Goal: Information Seeking & Learning: Learn about a topic

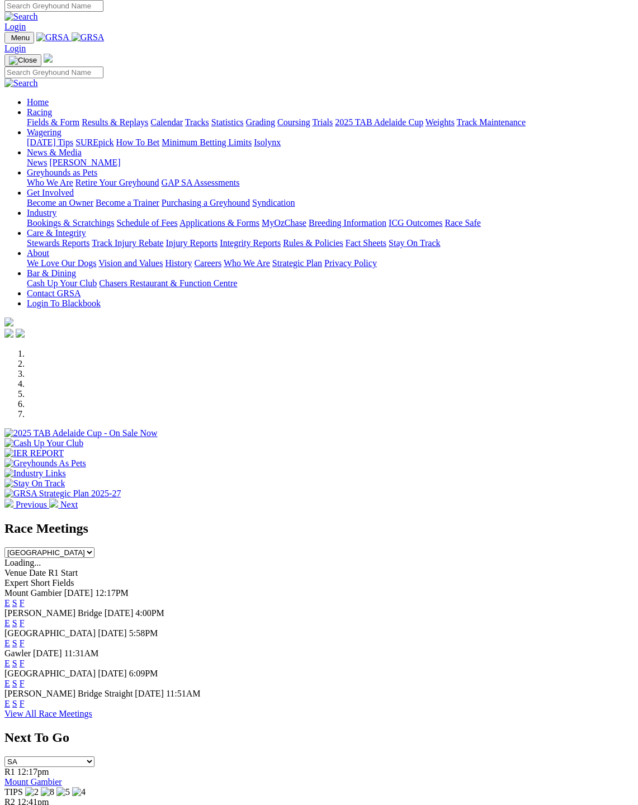
scroll to position [4, 0]
click at [25, 618] on link "F" at bounding box center [22, 622] width 5 height 9
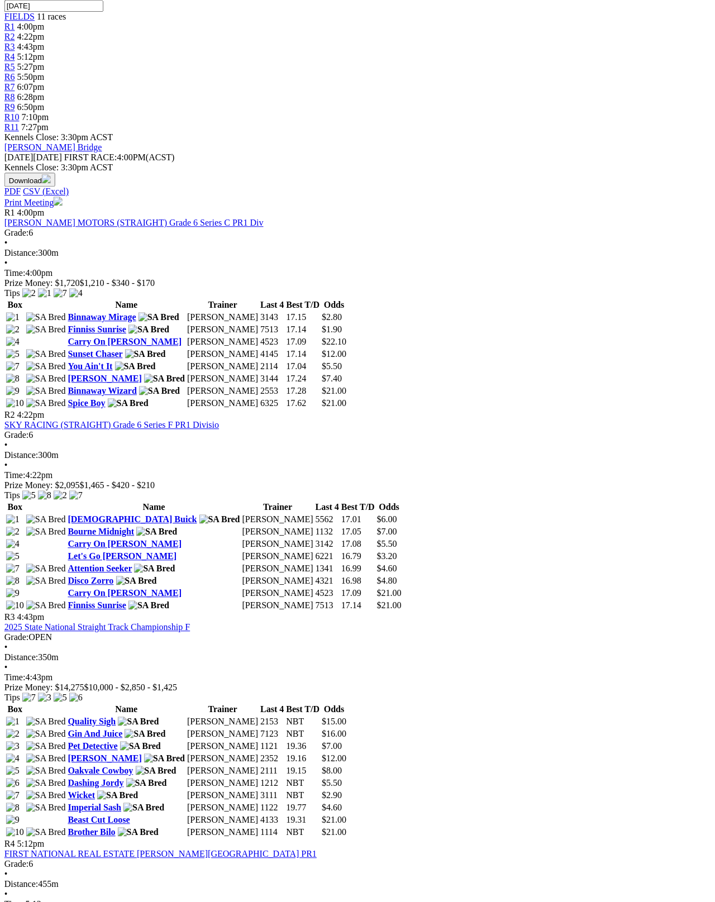
scroll to position [374, 178]
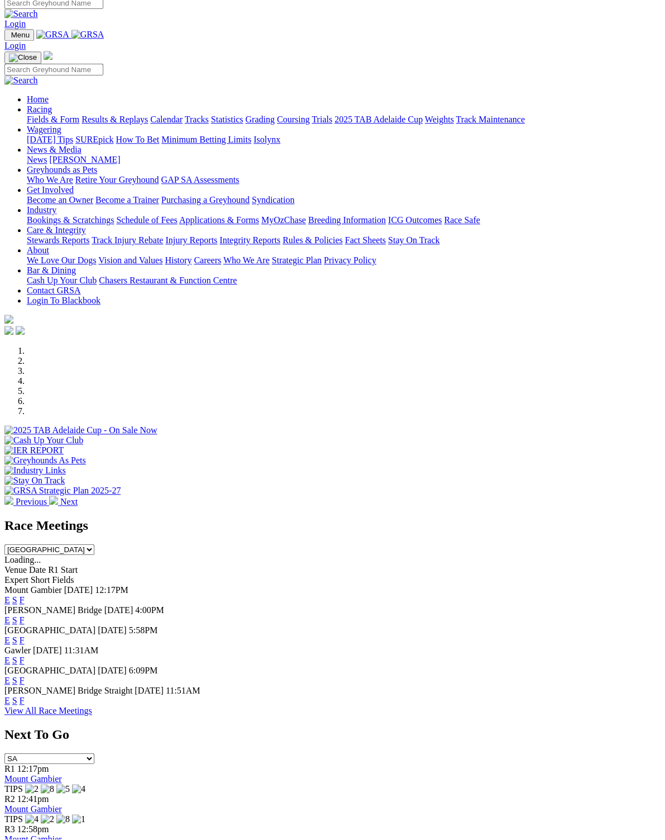
scroll to position [7, 0]
click at [25, 696] on link "F" at bounding box center [22, 700] width 5 height 9
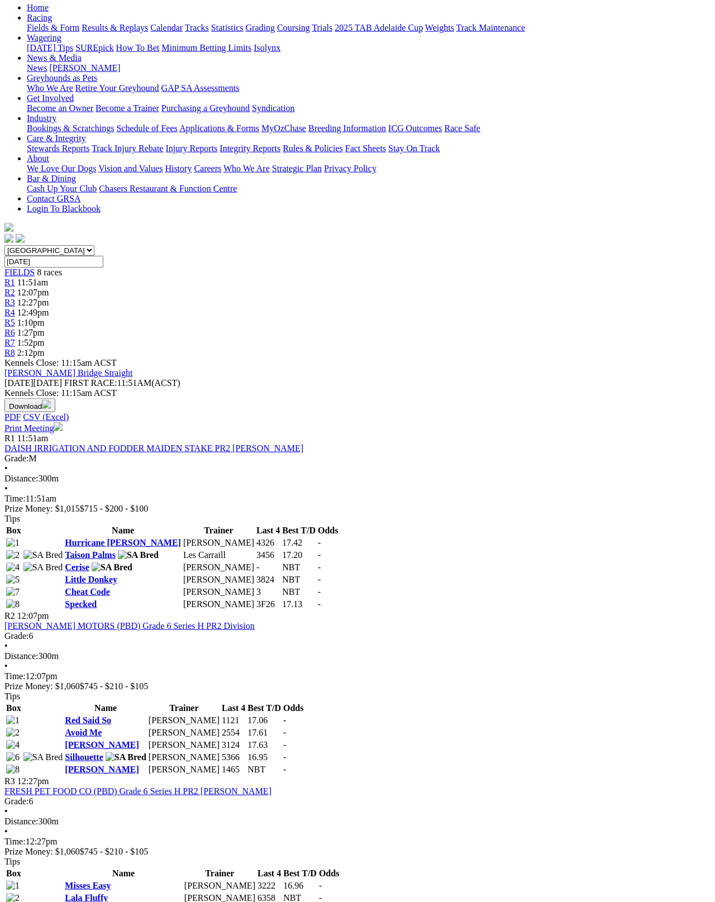
scroll to position [111, 0]
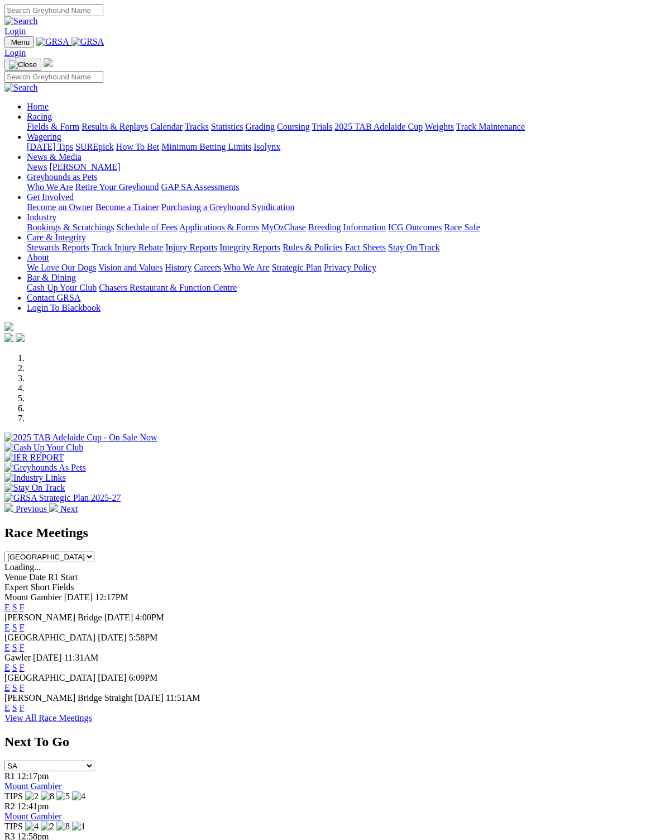
scroll to position [30, 0]
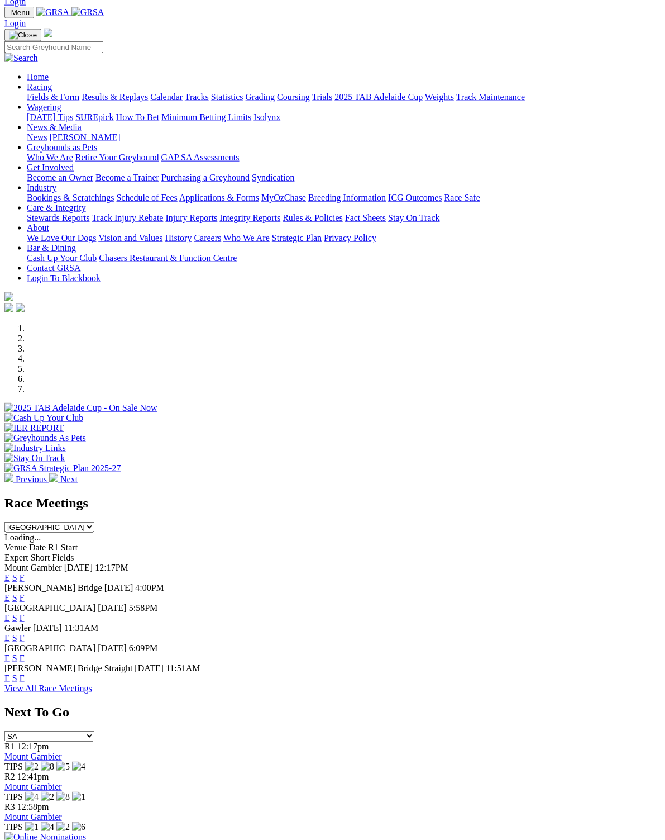
click at [25, 653] on span "F" at bounding box center [22, 657] width 5 height 9
click at [25, 653] on link "F" at bounding box center [22, 657] width 5 height 9
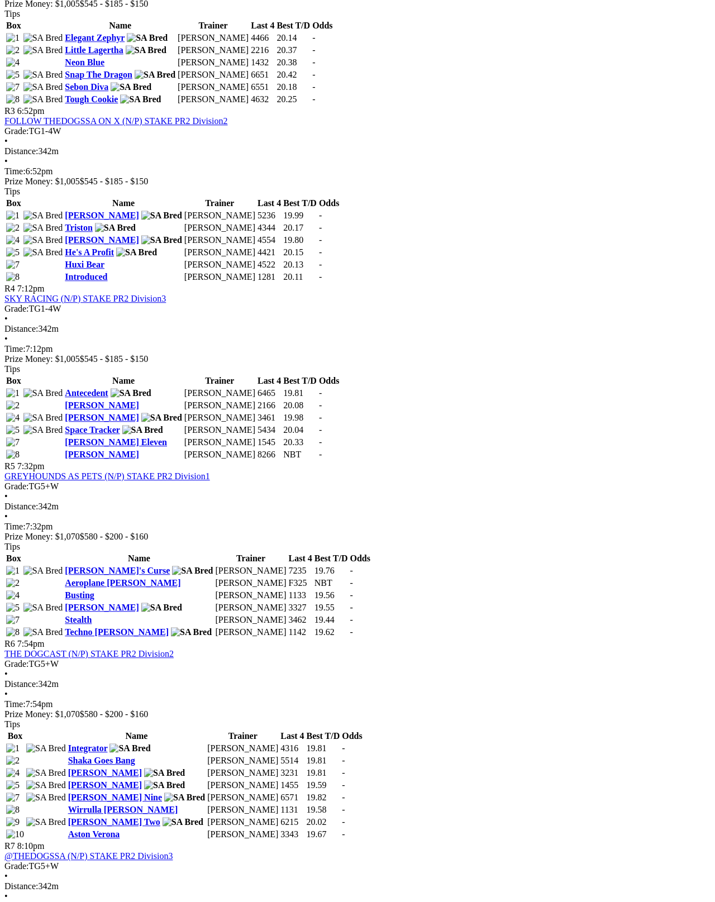
scroll to position [845, 0]
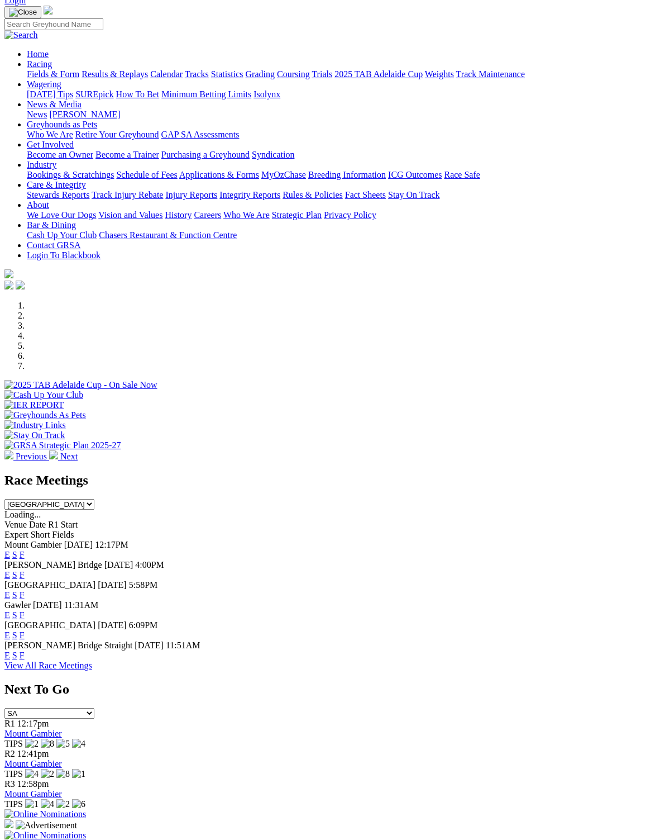
click at [94, 499] on select "South Australia New South Wales Northern Territory Queensland Tasmania Victoria…" at bounding box center [49, 504] width 90 height 11
select select "[GEOGRAPHIC_DATA]"
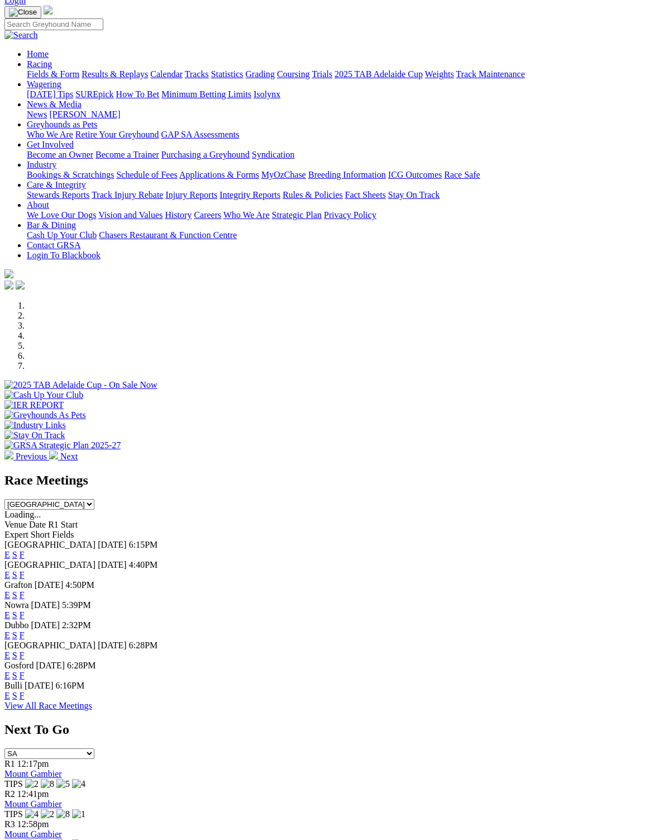
click at [25, 550] on link "F" at bounding box center [22, 554] width 5 height 9
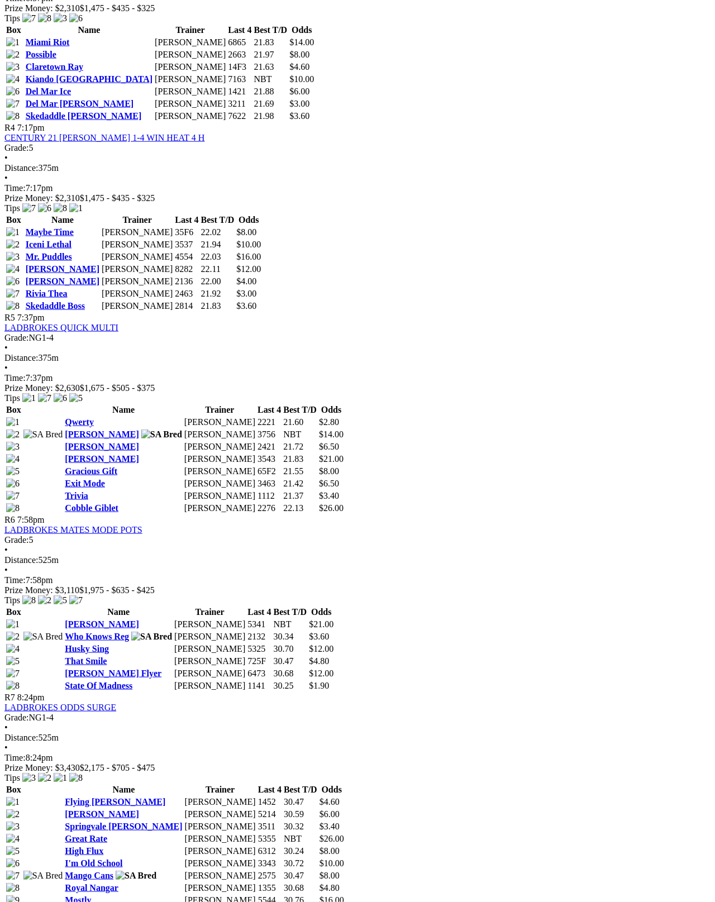
scroll to position [1014, 0]
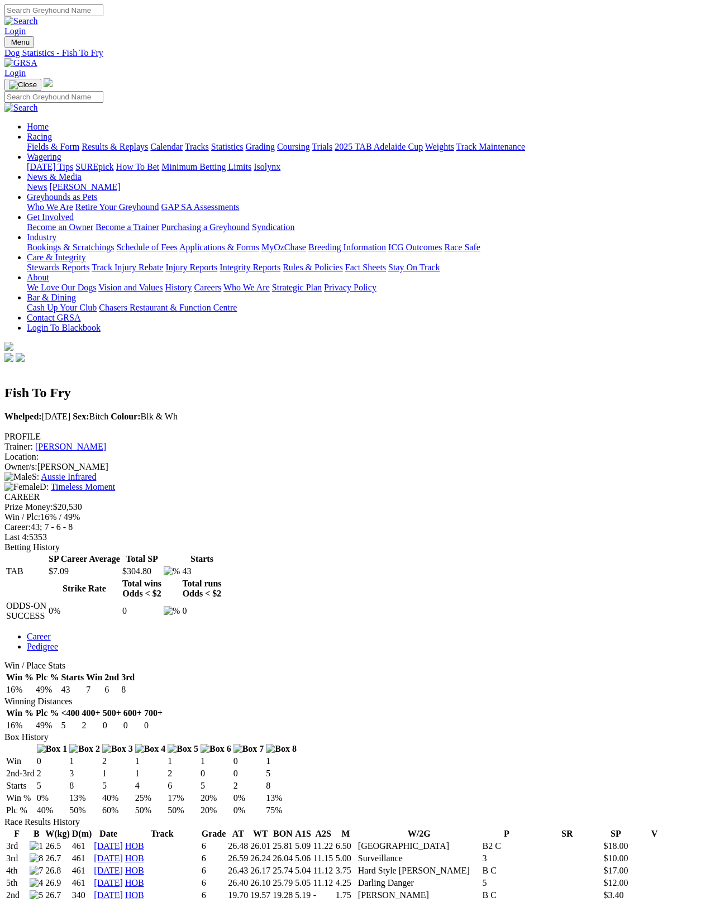
click at [106, 442] on link "[PERSON_NAME]" at bounding box center [70, 446] width 71 height 9
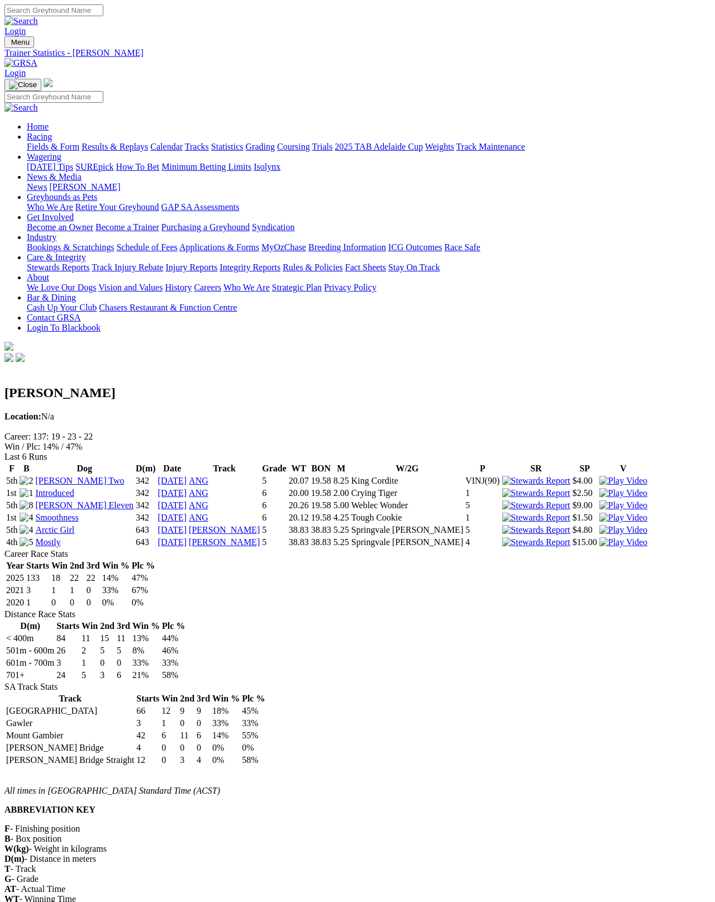
scroll to position [6, 0]
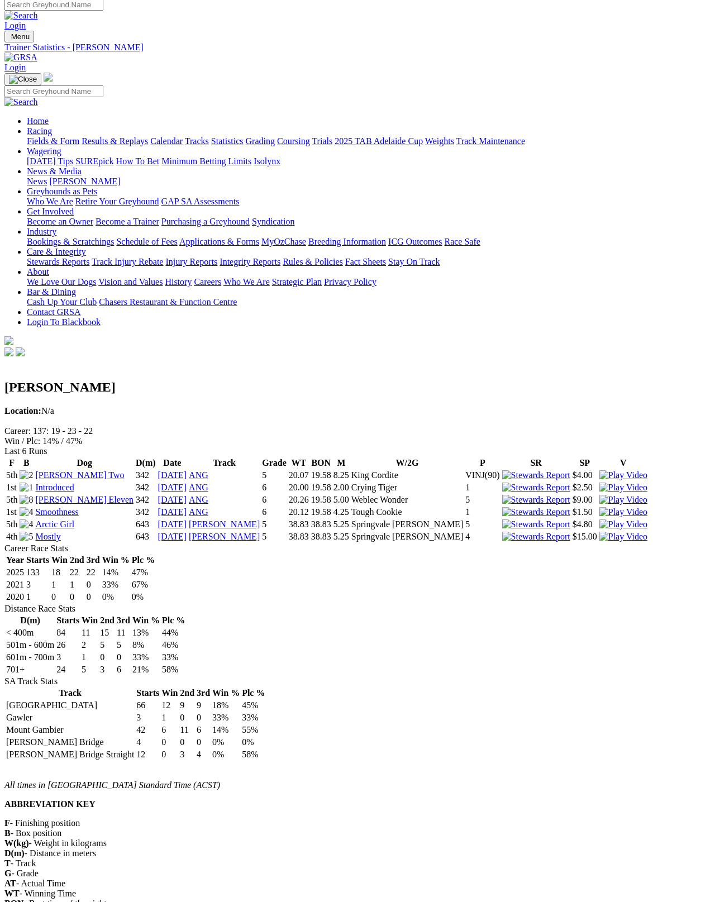
click at [83, 470] on link "[PERSON_NAME] Two" at bounding box center [79, 474] width 89 height 9
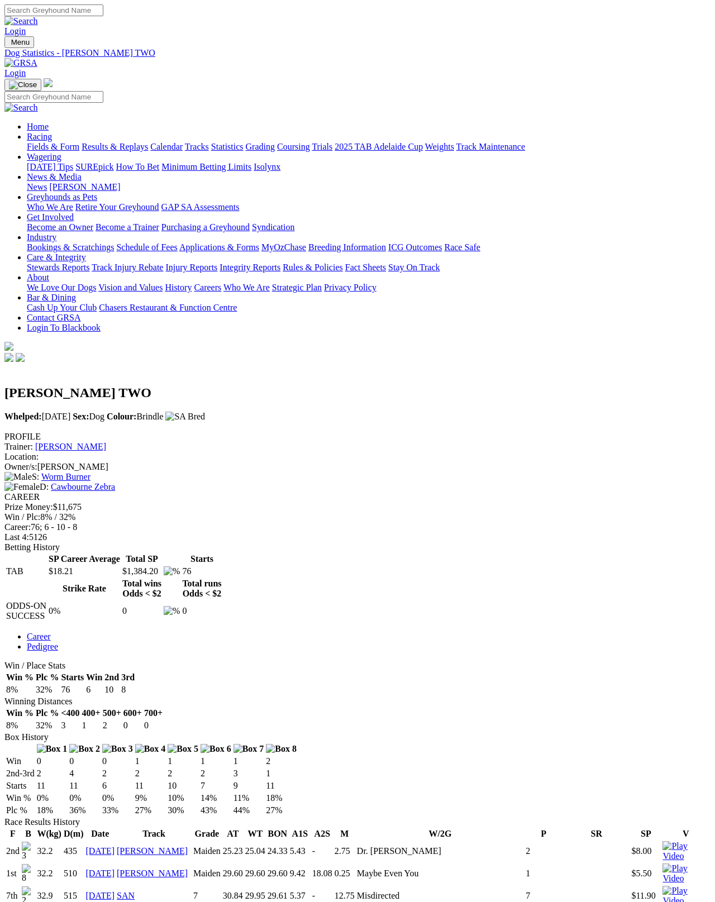
scroll to position [6, 0]
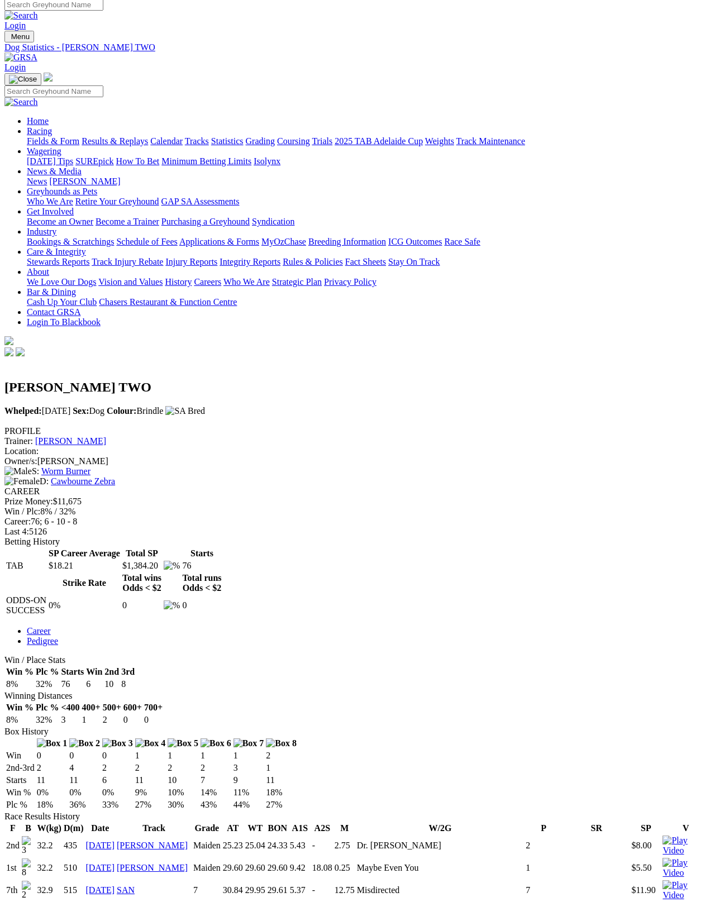
click at [27, 136] on link "Fields & Form" at bounding box center [53, 140] width 53 height 9
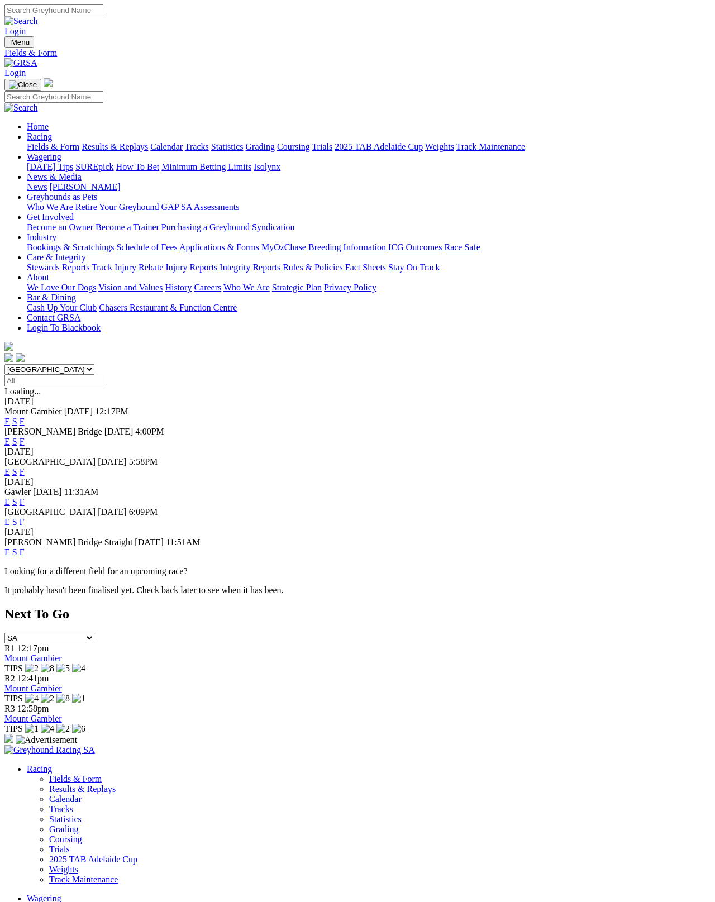
scroll to position [6, 0]
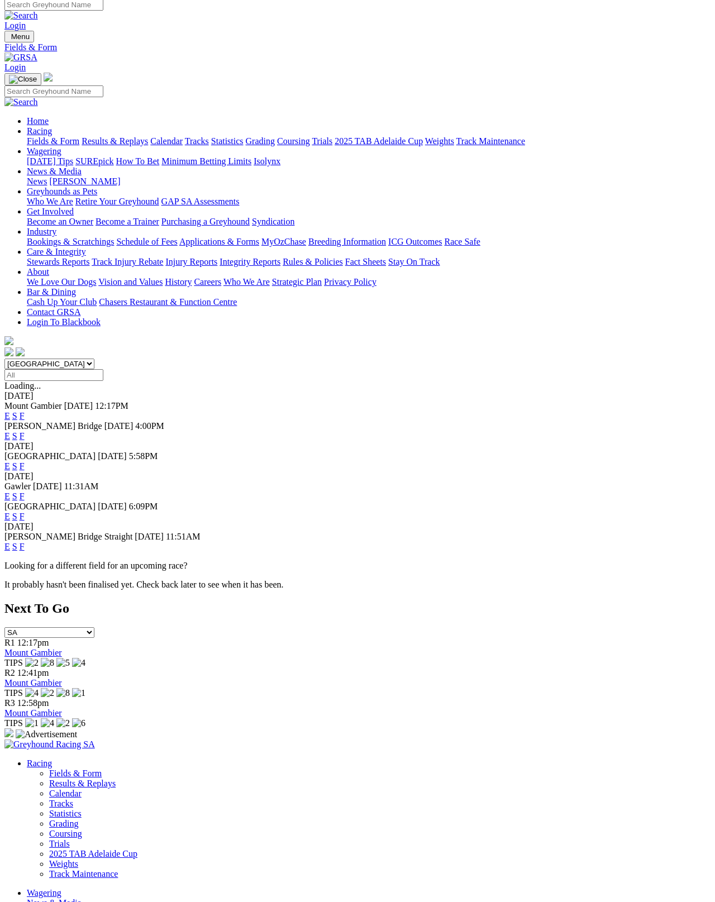
click at [25, 411] on span "F" at bounding box center [22, 415] width 5 height 9
click at [25, 411] on link "F" at bounding box center [22, 415] width 5 height 9
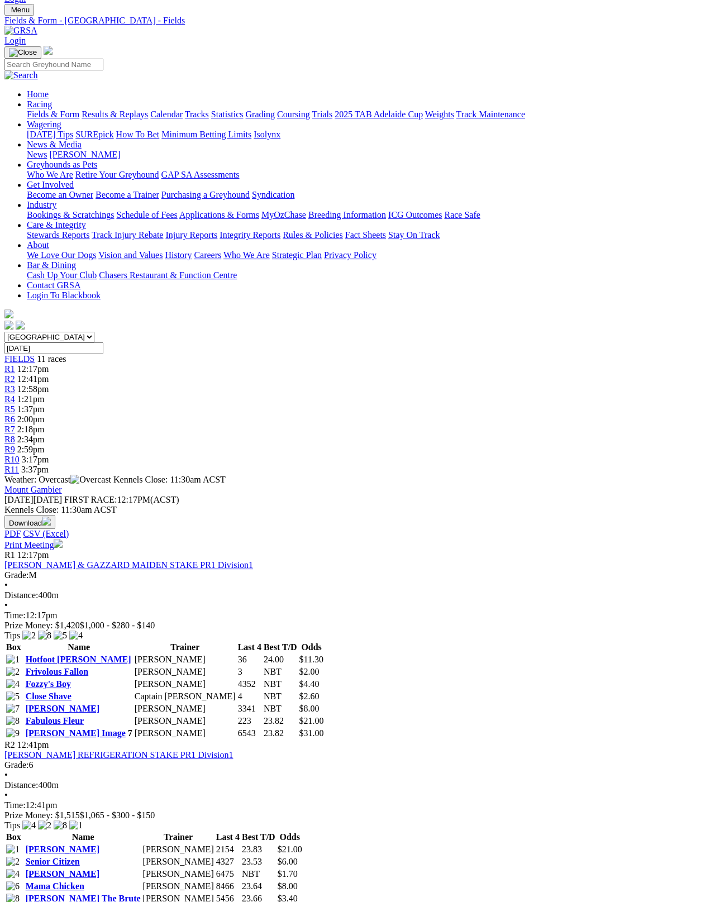
scroll to position [31, 0]
